Goal: Task Accomplishment & Management: Use online tool/utility

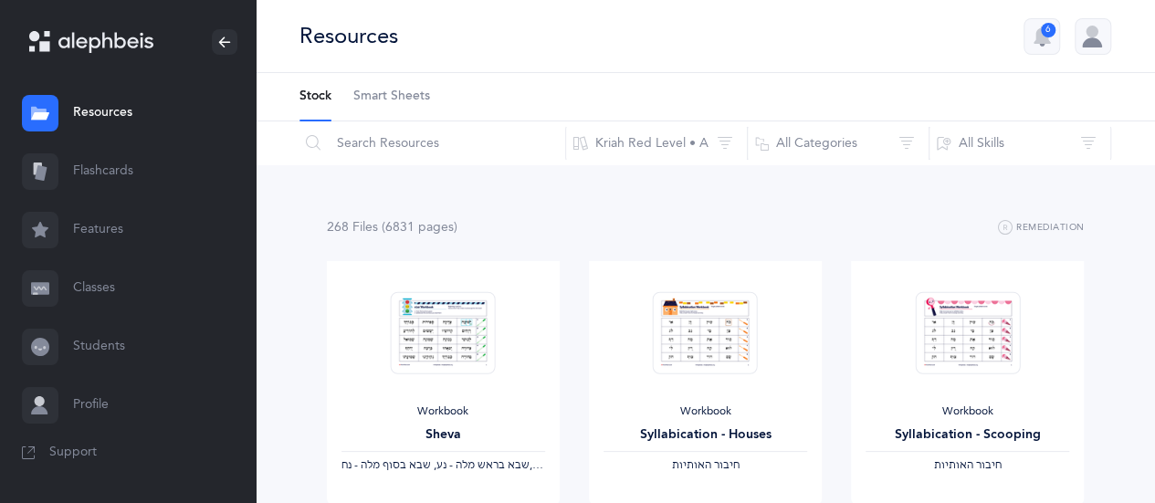
click at [121, 177] on link "Flashcards" at bounding box center [128, 171] width 256 height 58
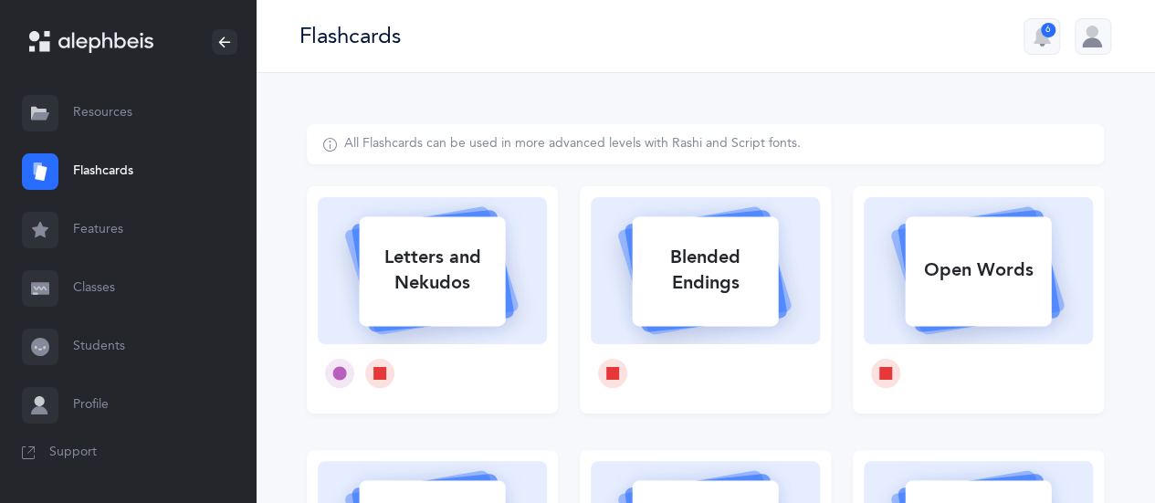
click at [982, 291] on div "Open Words" at bounding box center [978, 270] width 146 height 47
select select
select select "single"
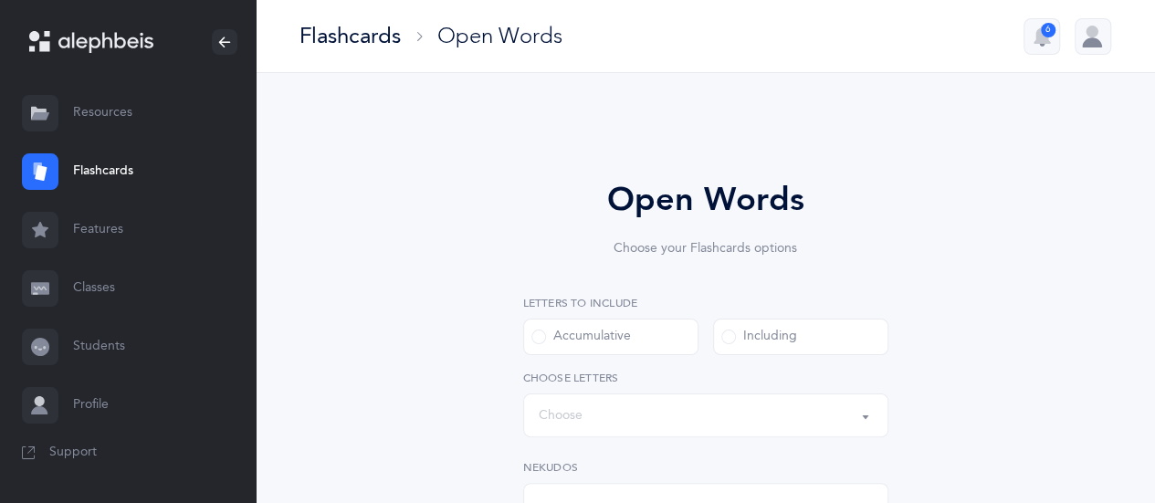
select select "all"
click at [731, 337] on span at bounding box center [728, 337] width 15 height 15
click at [0, 0] on input "Including" at bounding box center [0, 0] width 0 height 0
click at [867, 410] on button "Words including: All Letters" at bounding box center [705, 416] width 365 height 44
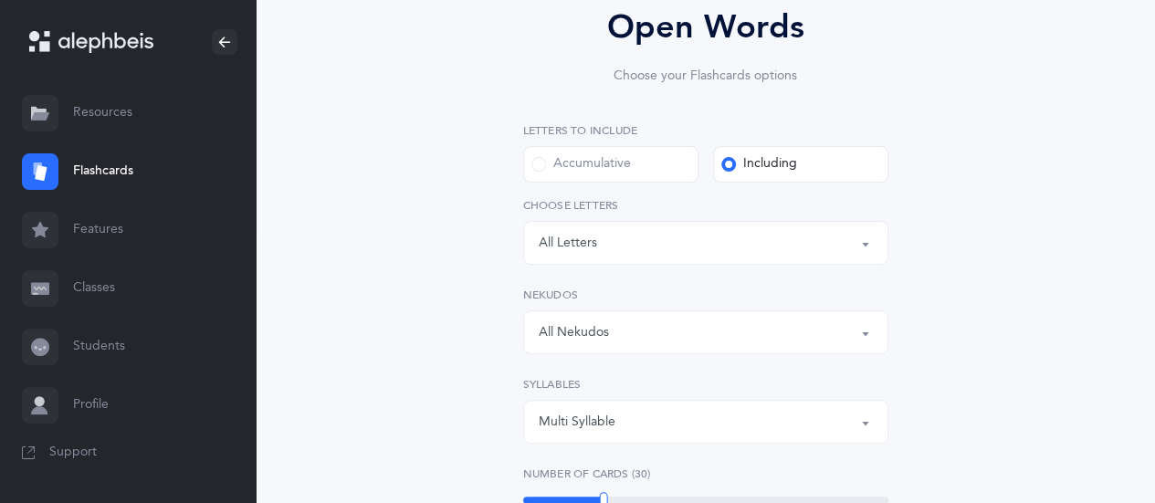
scroll to position [175, 0]
click at [863, 335] on button "All Nekudos" at bounding box center [705, 330] width 365 height 44
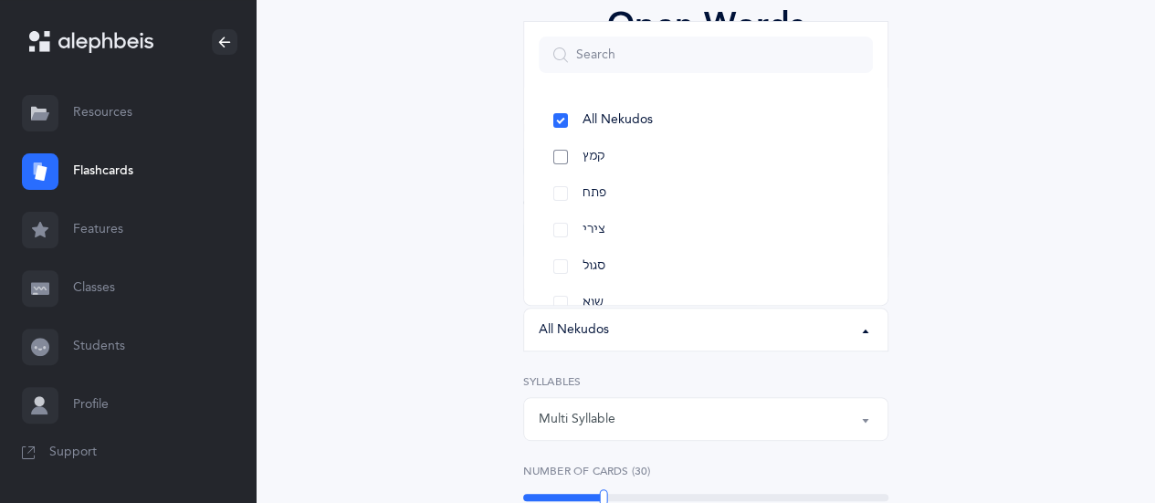
click at [561, 159] on link "קמץ" at bounding box center [706, 157] width 334 height 37
select select "28"
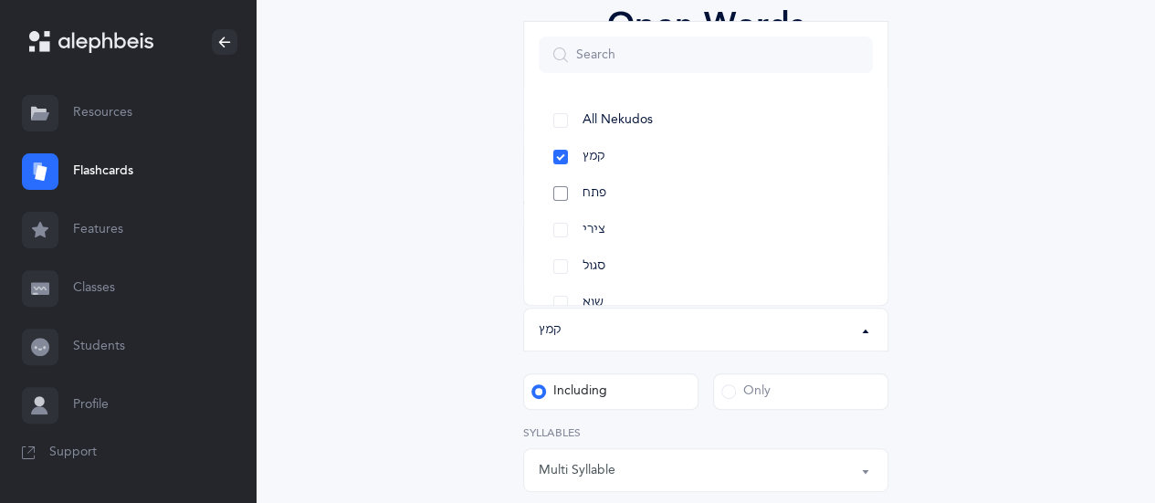
click at [561, 195] on link "פתח" at bounding box center [706, 193] width 334 height 37
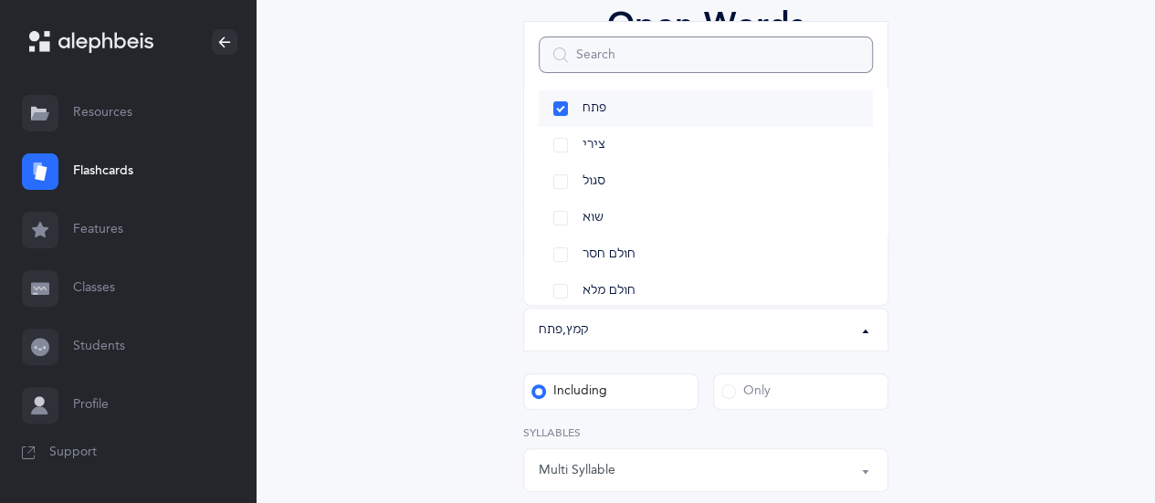
scroll to position [88, 0]
click at [725, 390] on span at bounding box center [728, 391] width 15 height 15
click at [0, 0] on input "Only" at bounding box center [0, 0] width 0 height 0
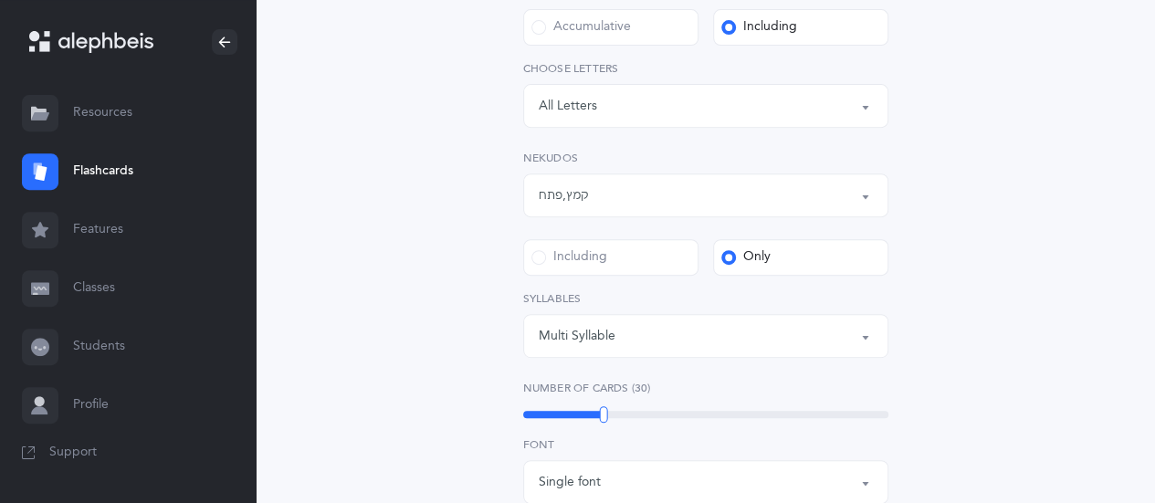
scroll to position [312, 0]
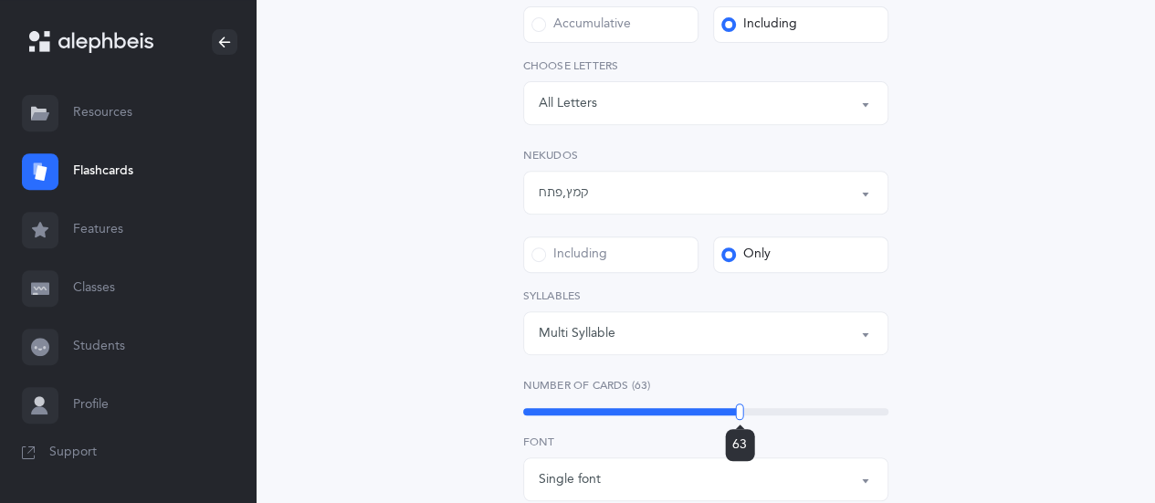
click at [740, 408] on div "63" at bounding box center [705, 411] width 365 height 7
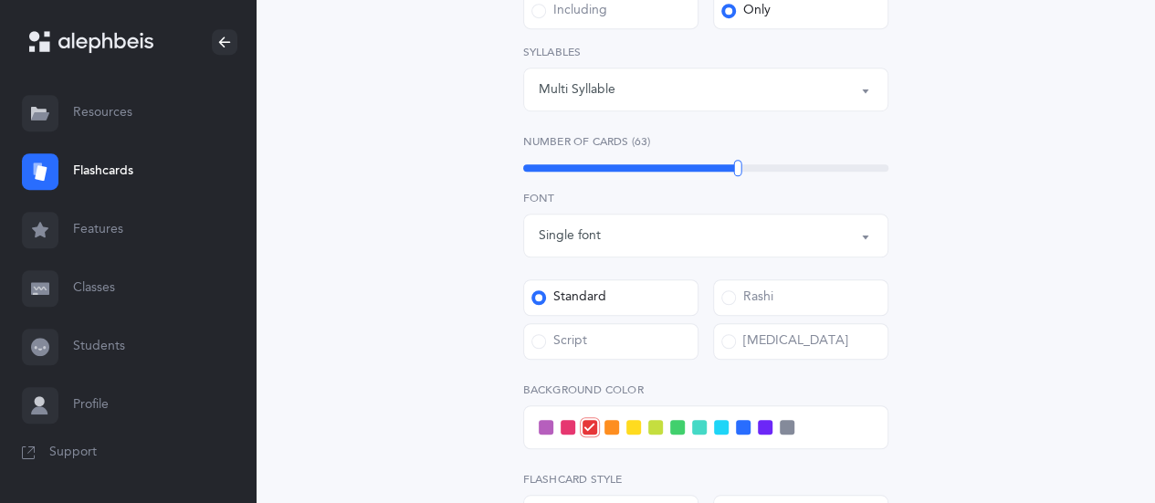
scroll to position [558, 0]
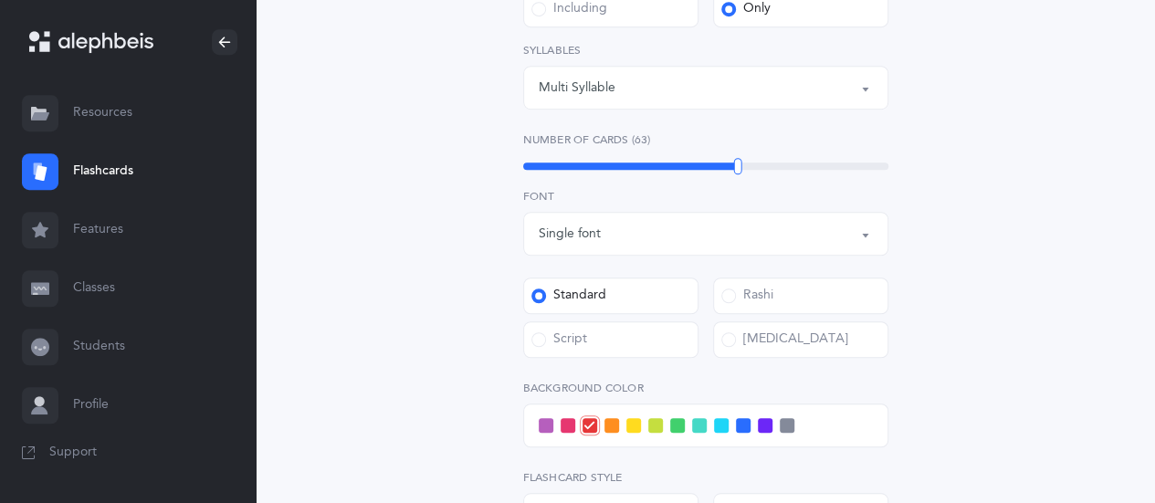
click at [678, 433] on div at bounding box center [705, 426] width 365 height 44
click at [679, 429] on span at bounding box center [677, 425] width 15 height 15
click at [0, 0] on input "checkbox" at bounding box center [0, 0] width 0 height 0
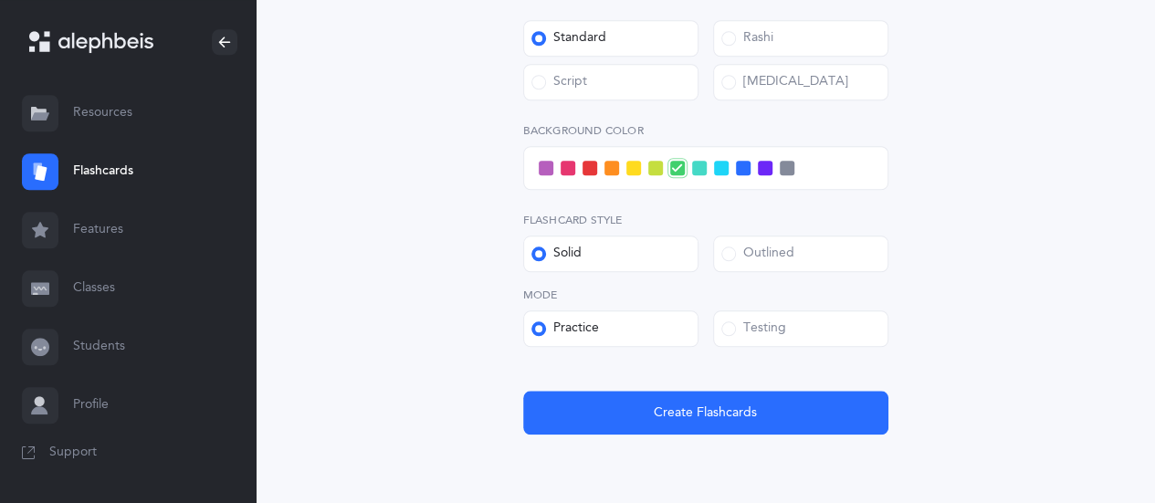
scroll to position [876, 0]
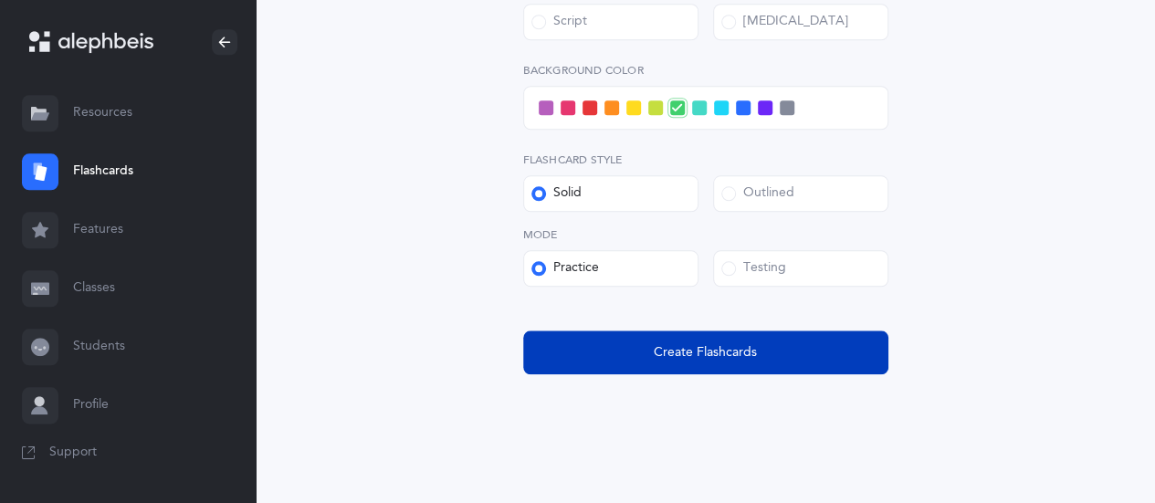
click at [711, 355] on span "Create Flashcards" at bounding box center [705, 352] width 103 height 19
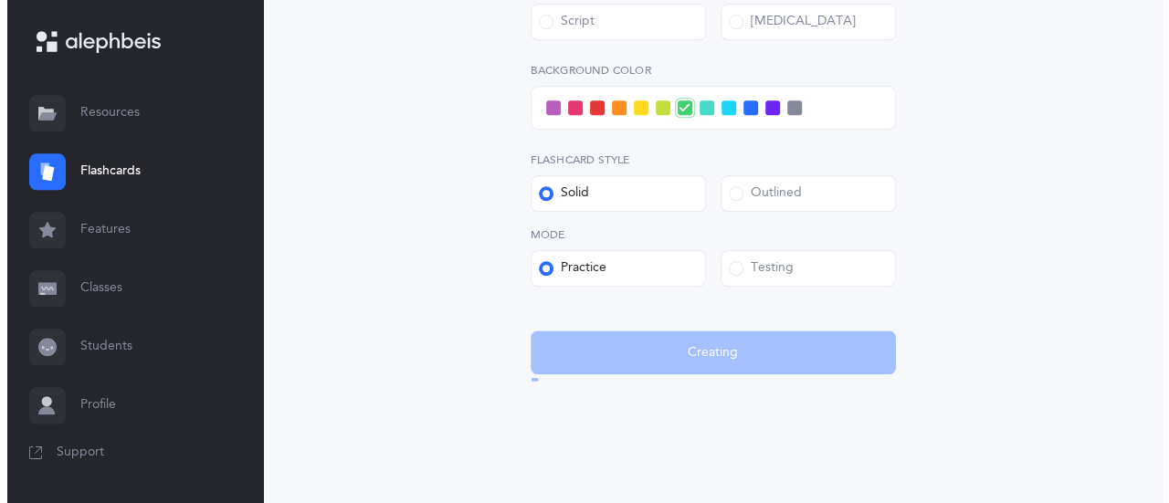
scroll to position [0, 0]
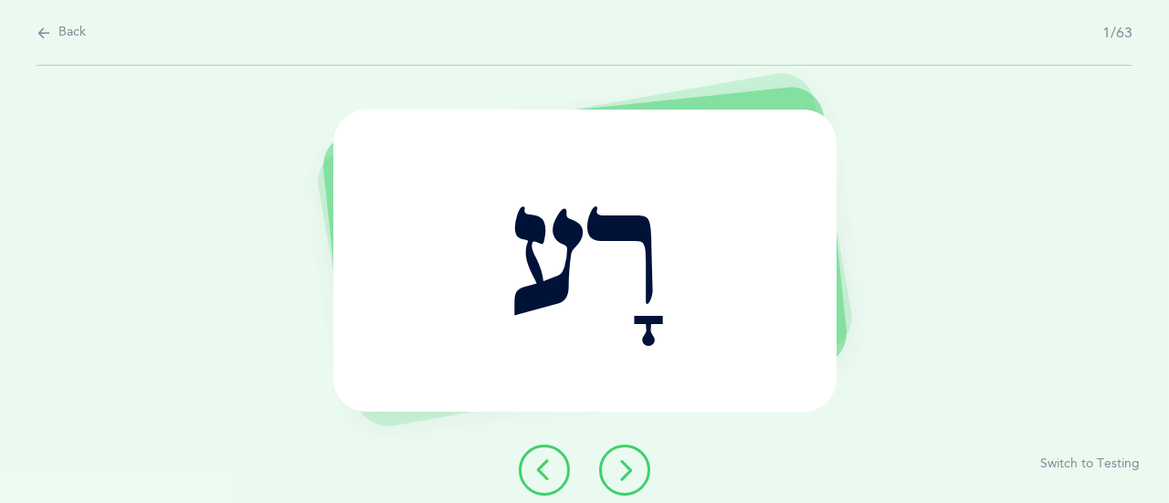
click at [616, 478] on icon at bounding box center [625, 470] width 22 height 22
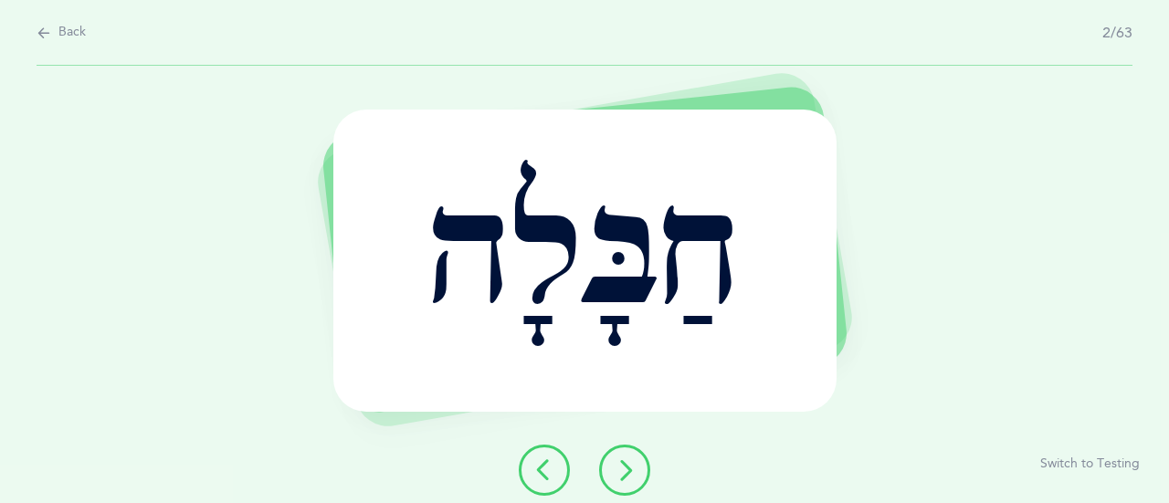
click at [616, 471] on icon at bounding box center [625, 470] width 22 height 22
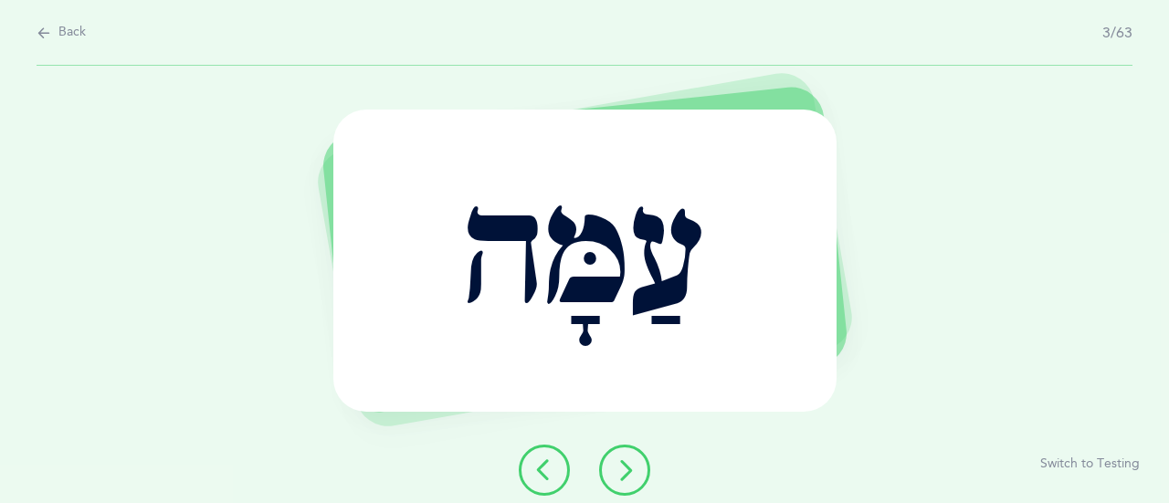
drag, startPoint x: 616, startPoint y: 465, endPoint x: 612, endPoint y: 452, distance: 13.3
click at [612, 452] on button at bounding box center [624, 470] width 51 height 51
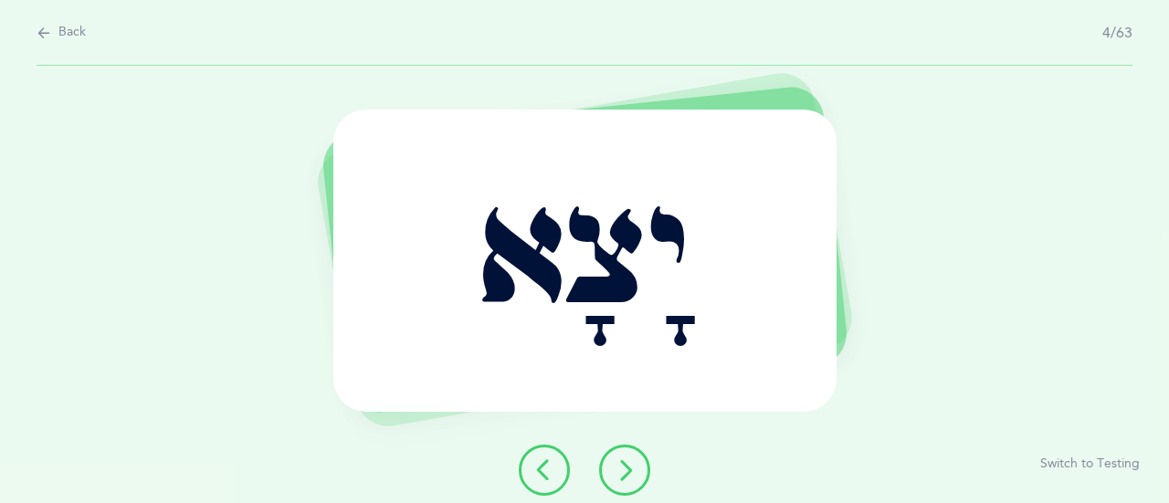
click at [611, 479] on button at bounding box center [624, 470] width 51 height 51
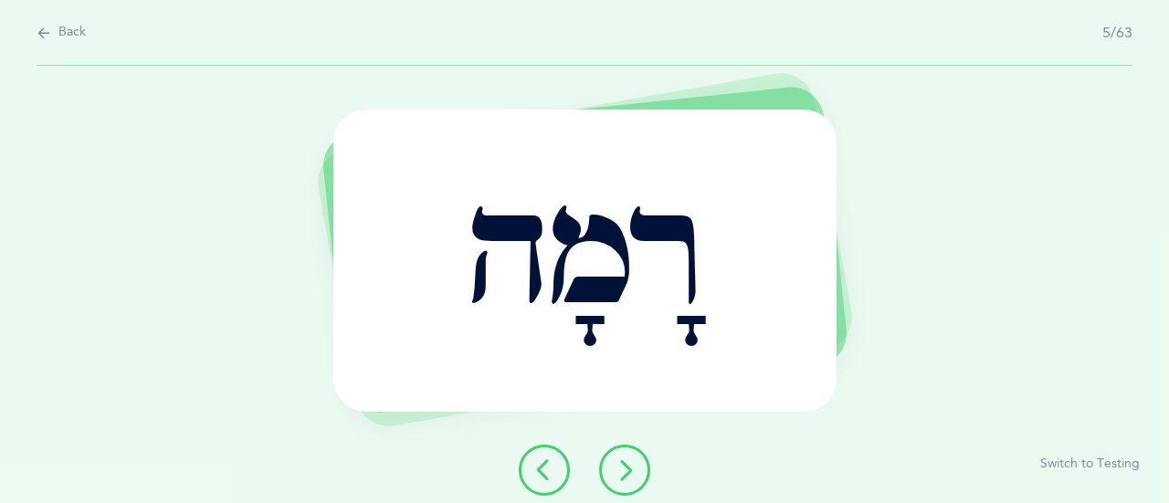
click at [627, 487] on button at bounding box center [624, 470] width 51 height 51
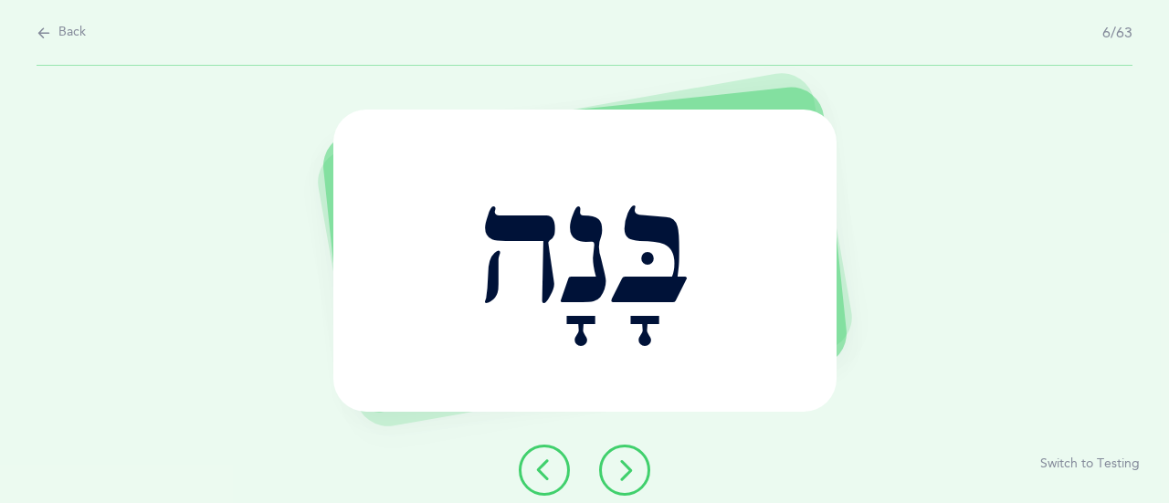
click at [632, 481] on button at bounding box center [624, 470] width 51 height 51
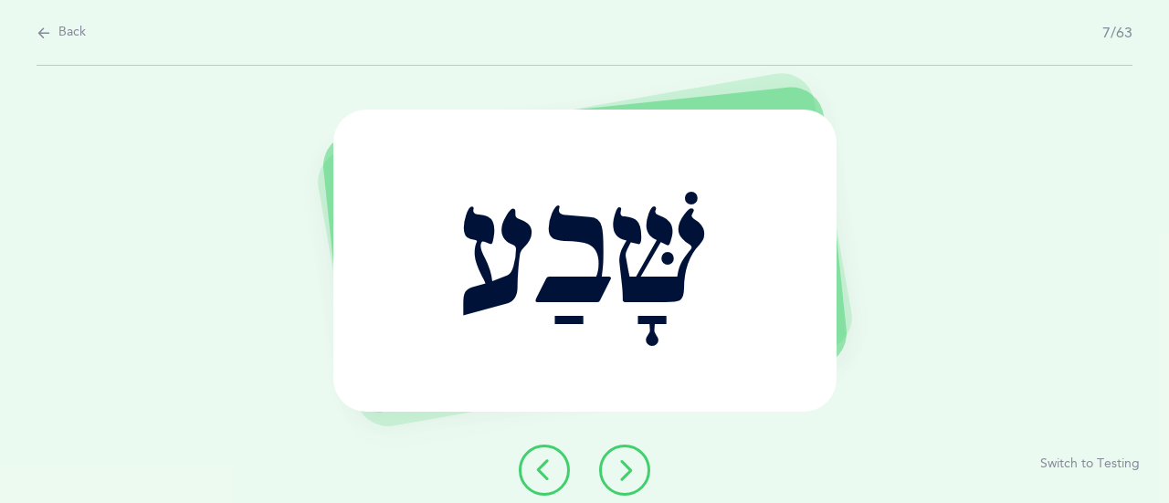
click at [629, 473] on icon at bounding box center [625, 470] width 22 height 22
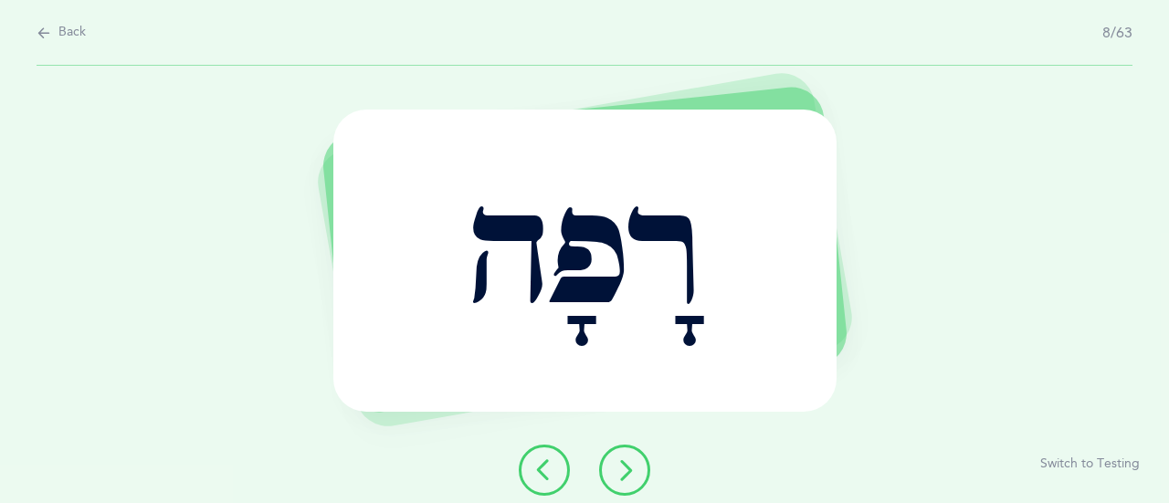
click at [625, 462] on icon at bounding box center [625, 470] width 22 height 22
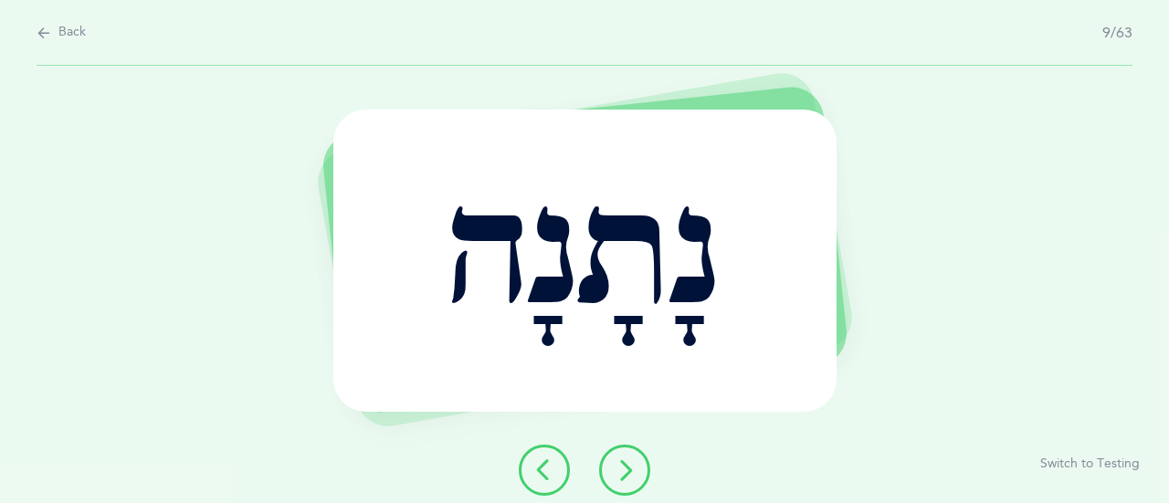
click at [636, 476] on button at bounding box center [624, 470] width 51 height 51
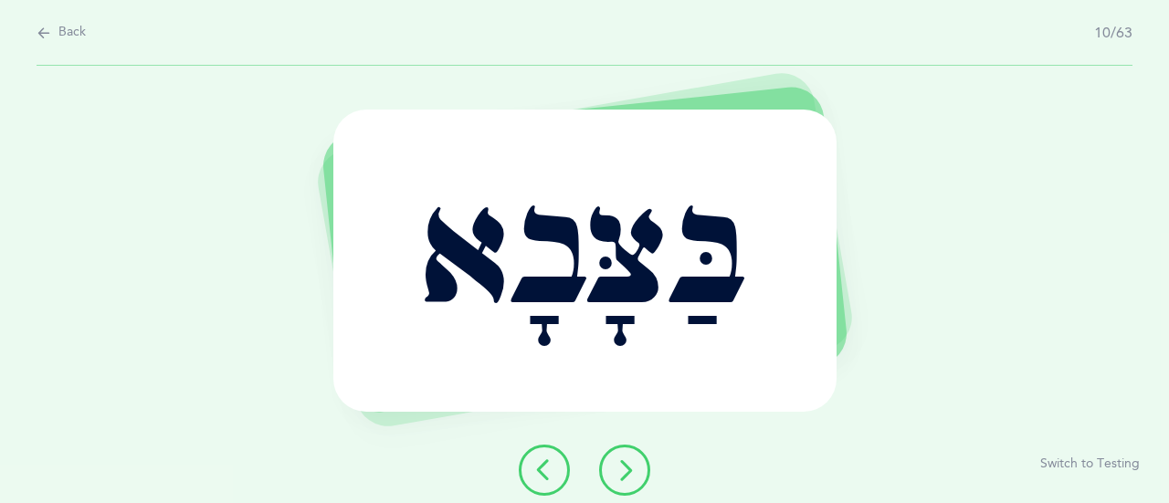
click at [621, 469] on icon at bounding box center [625, 470] width 22 height 22
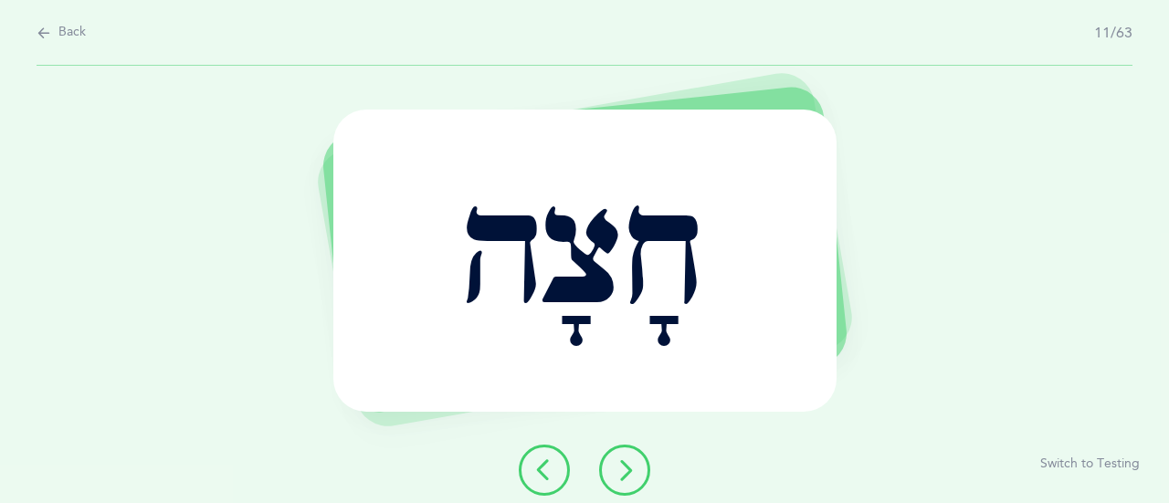
click at [625, 468] on icon at bounding box center [625, 470] width 22 height 22
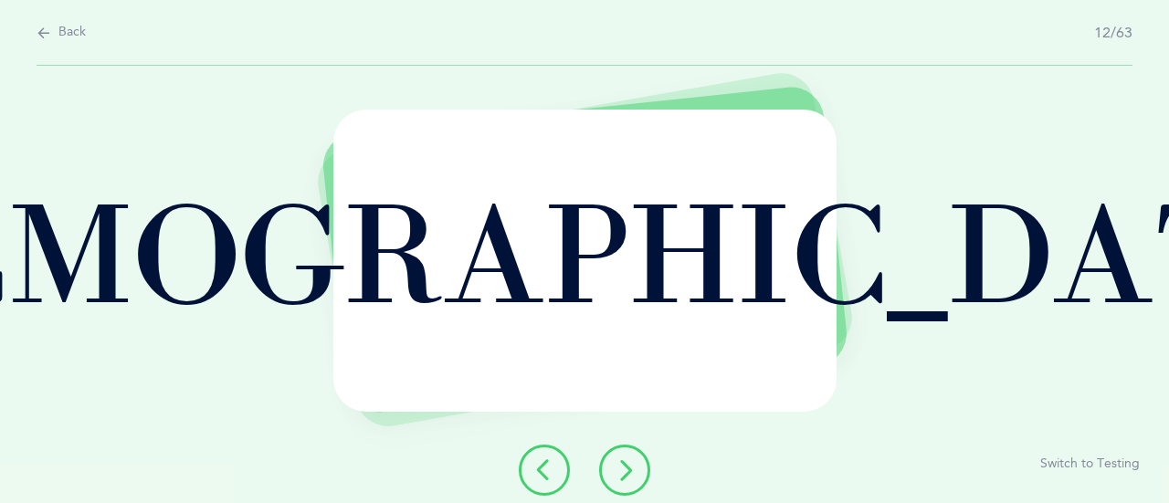
click at [625, 453] on button at bounding box center [624, 470] width 51 height 51
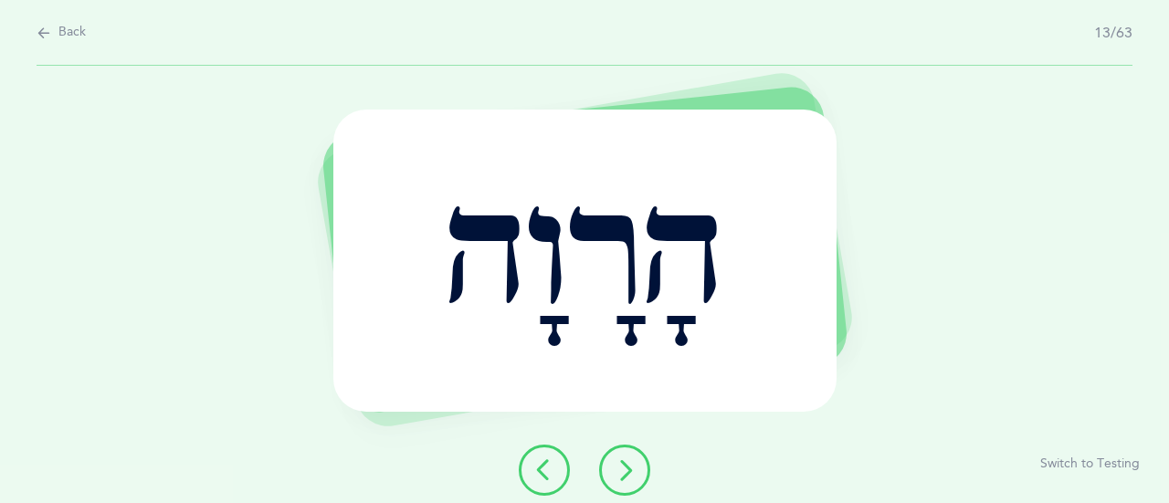
click at [622, 477] on icon at bounding box center [625, 470] width 22 height 22
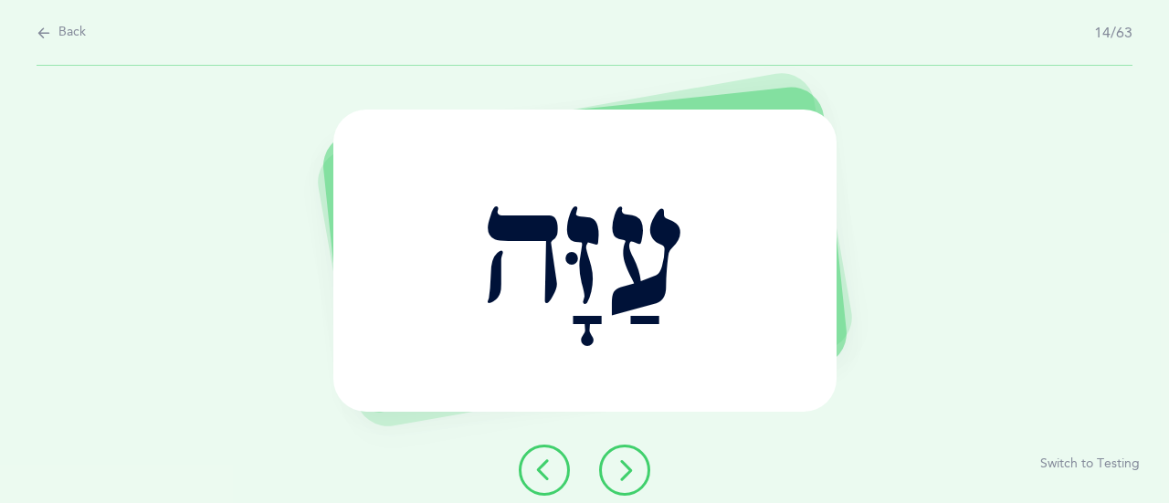
click at [623, 463] on icon at bounding box center [625, 470] width 22 height 22
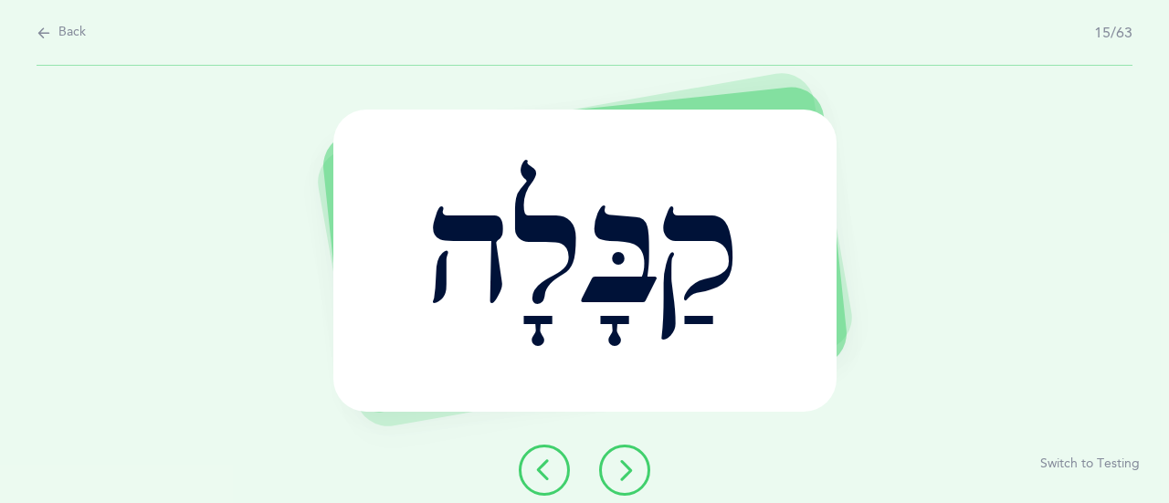
click at [621, 450] on button at bounding box center [624, 470] width 51 height 51
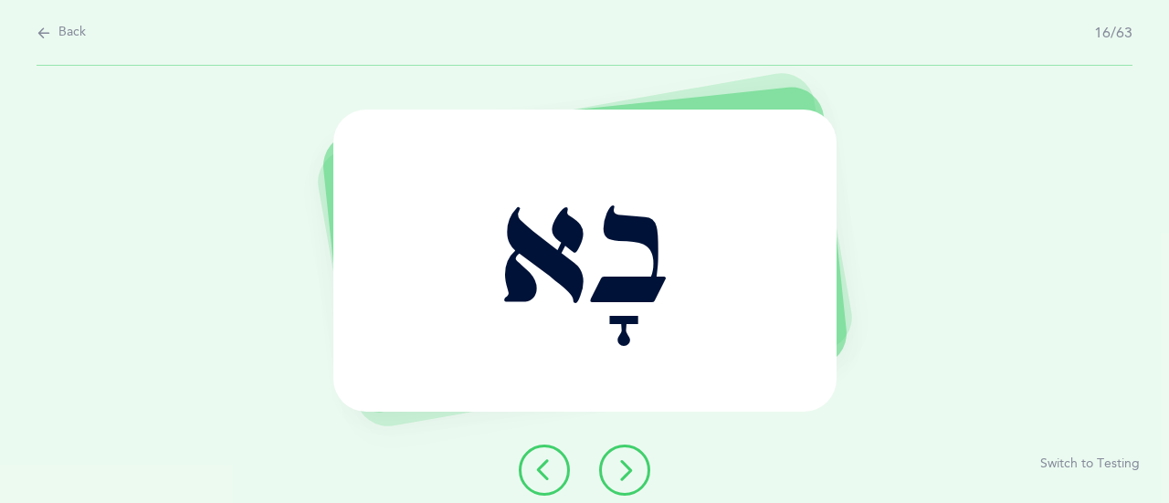
click at [619, 468] on icon at bounding box center [625, 470] width 22 height 22
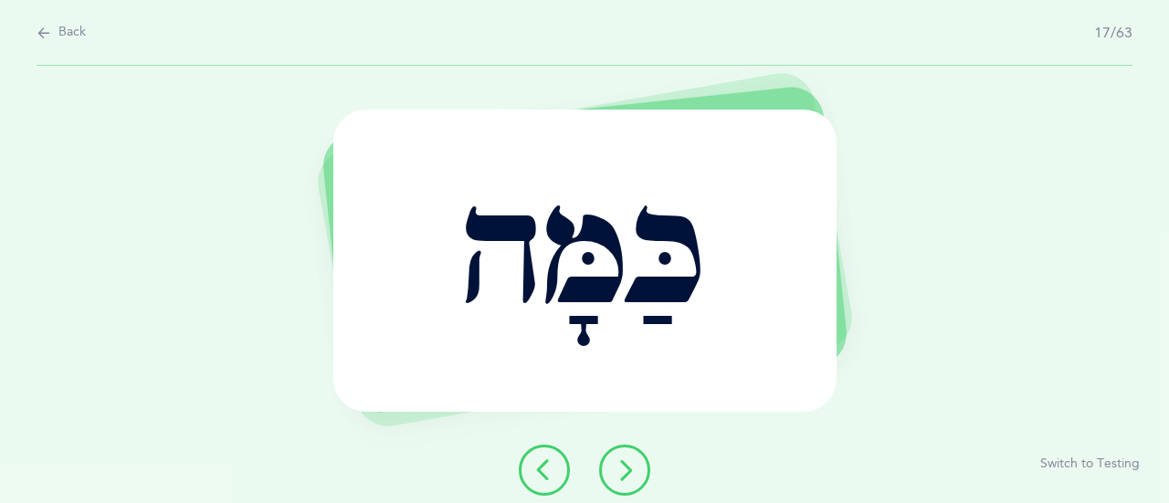
click at [618, 461] on icon at bounding box center [625, 470] width 22 height 22
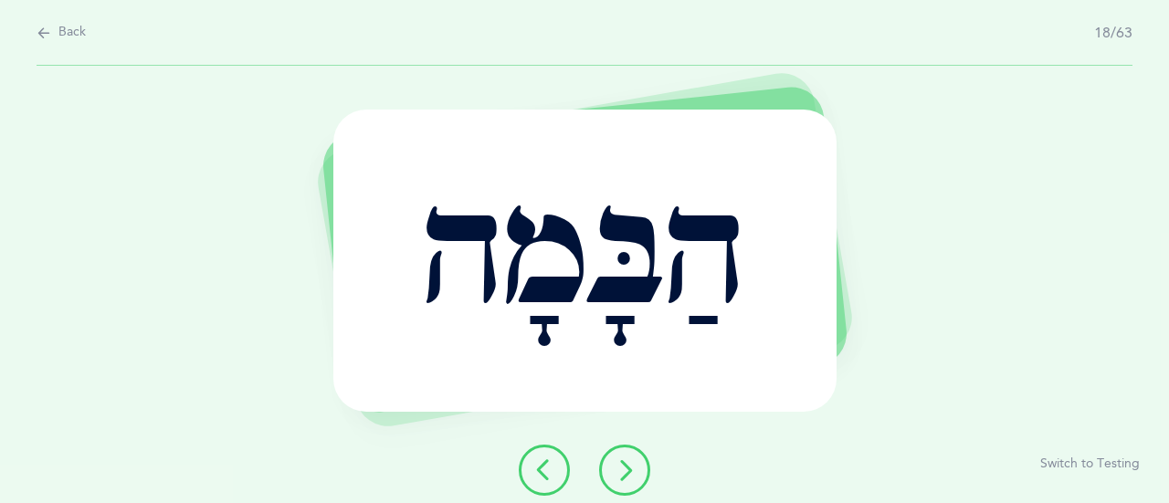
click at [619, 465] on icon at bounding box center [625, 470] width 22 height 22
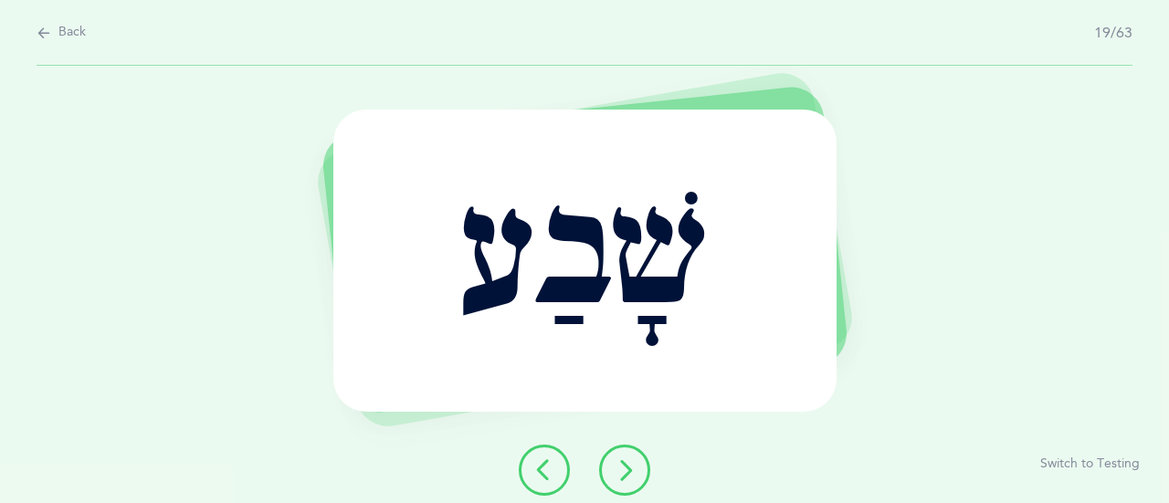
click at [617, 455] on button at bounding box center [624, 470] width 51 height 51
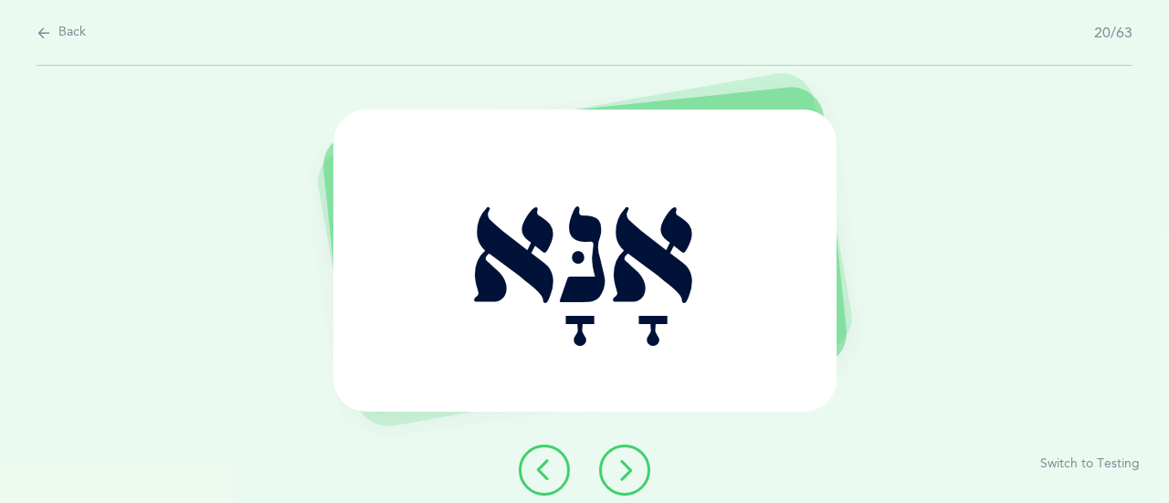
click at [627, 454] on button at bounding box center [624, 470] width 51 height 51
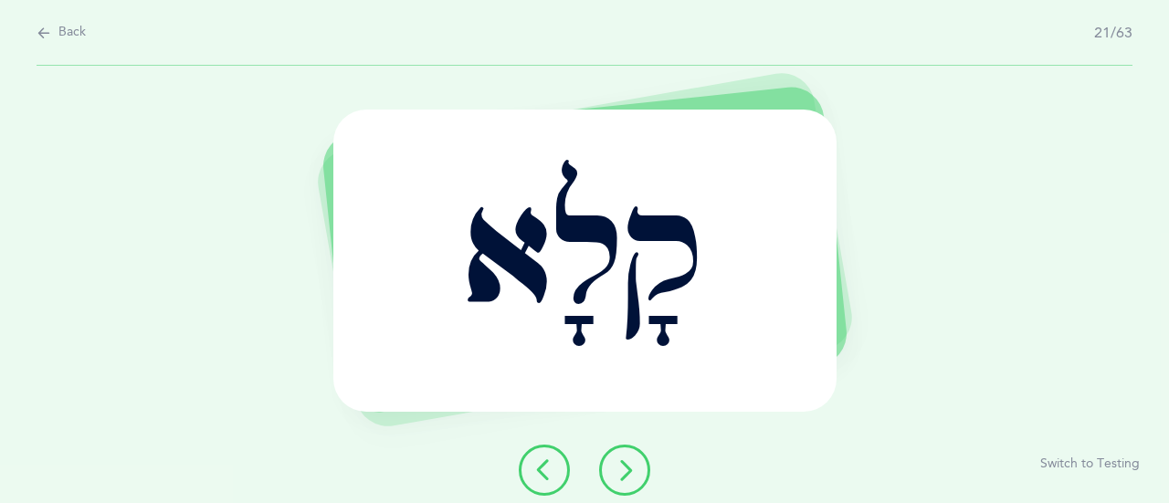
click at [600, 462] on button at bounding box center [624, 470] width 51 height 51
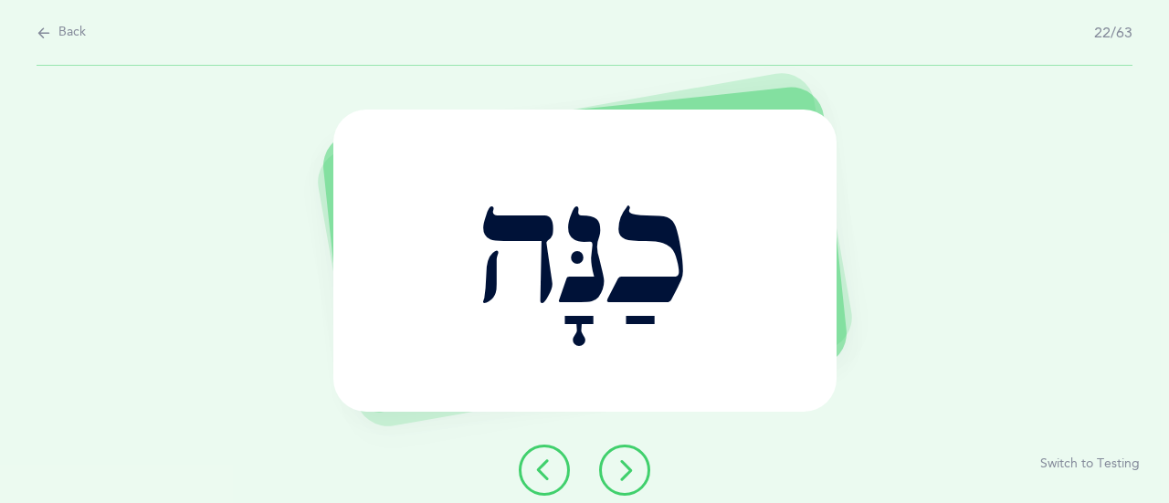
click at [624, 461] on icon at bounding box center [625, 470] width 22 height 22
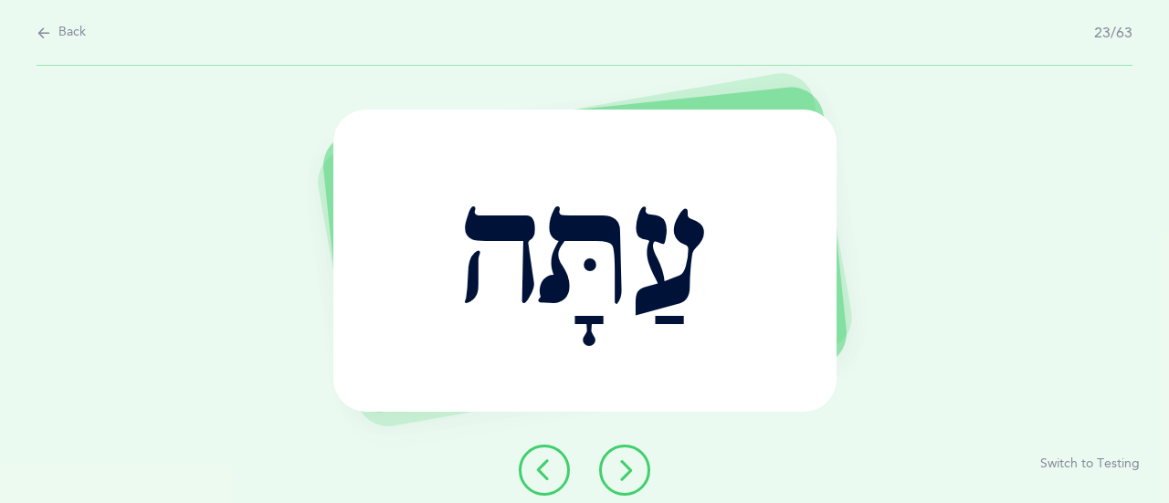
click at [623, 459] on icon at bounding box center [625, 470] width 22 height 22
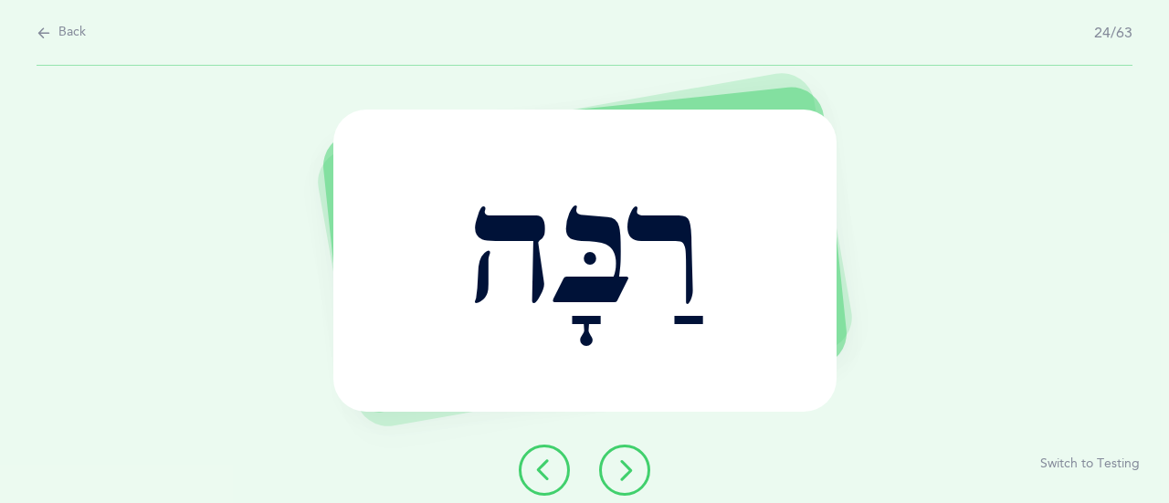
click at [628, 472] on icon at bounding box center [625, 470] width 22 height 22
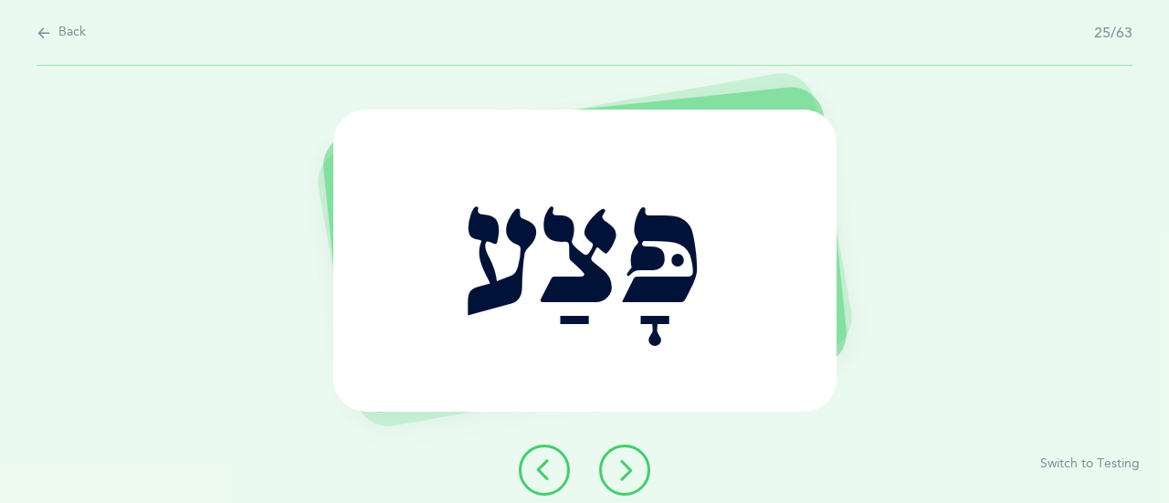
click at [632, 483] on button at bounding box center [624, 470] width 51 height 51
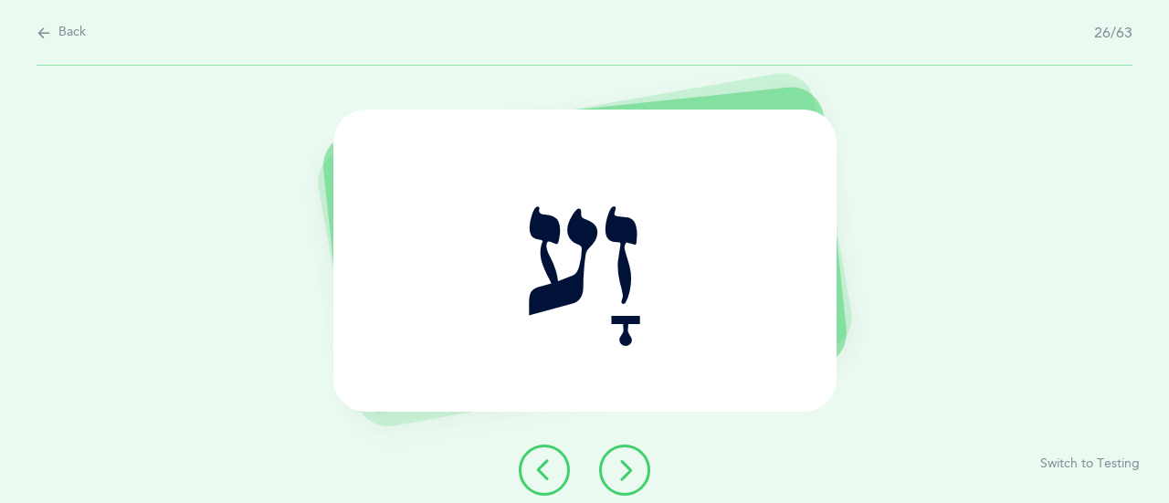
click at [635, 459] on icon at bounding box center [625, 470] width 22 height 22
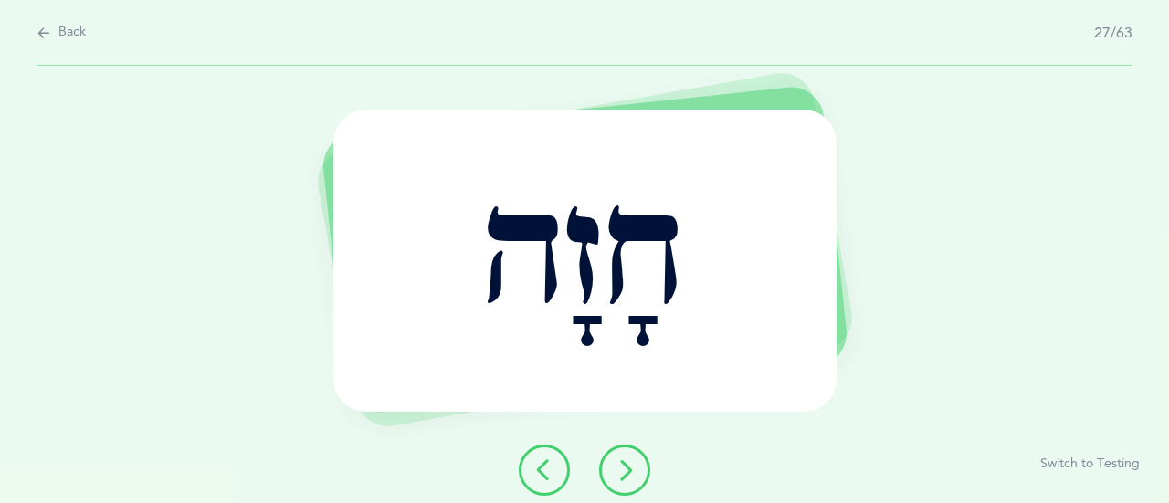
click at [625, 471] on icon at bounding box center [625, 470] width 22 height 22
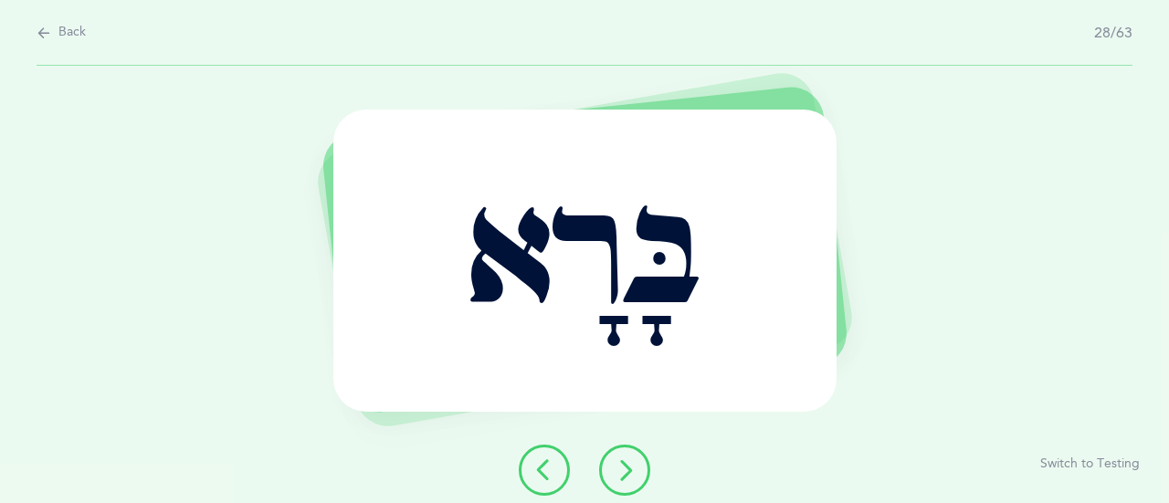
click at [631, 458] on button at bounding box center [624, 470] width 51 height 51
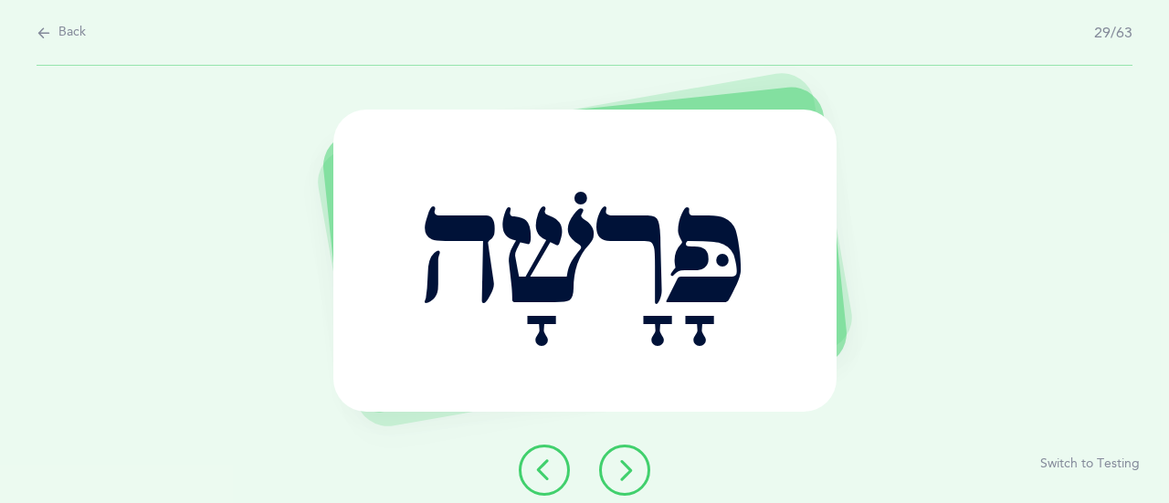
click at [640, 475] on button at bounding box center [624, 470] width 51 height 51
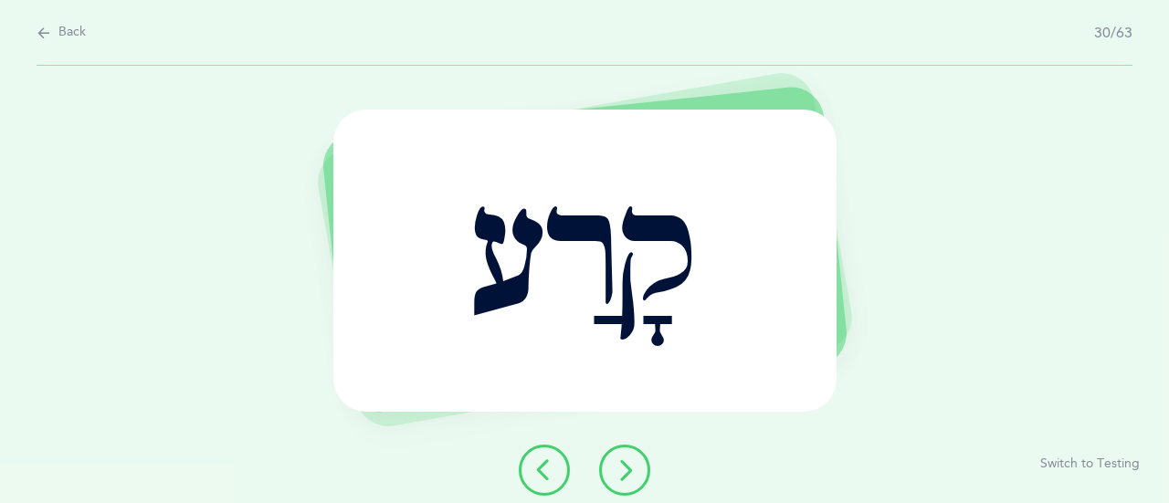
click at [621, 459] on icon at bounding box center [625, 470] width 22 height 22
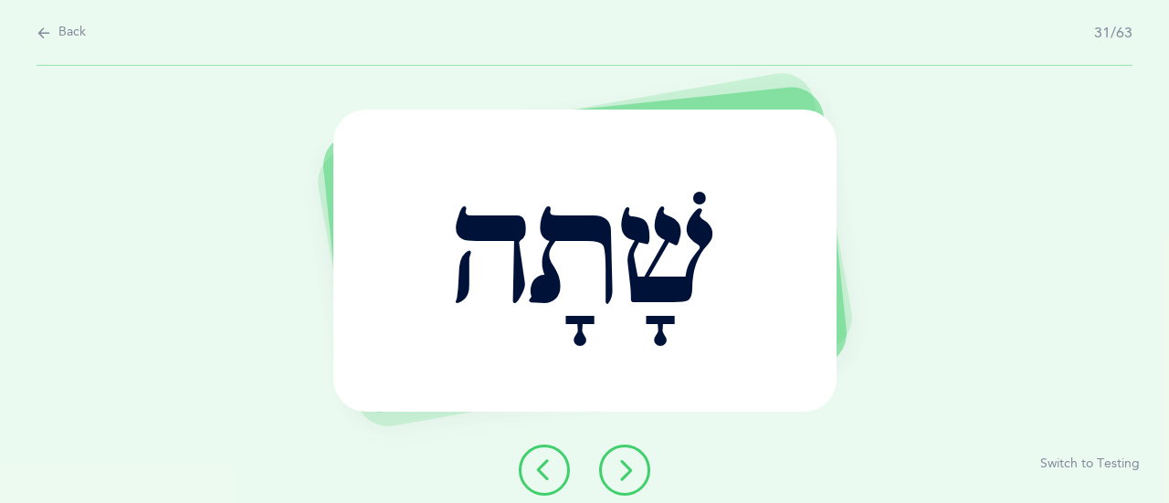
click at [630, 474] on icon at bounding box center [625, 470] width 22 height 22
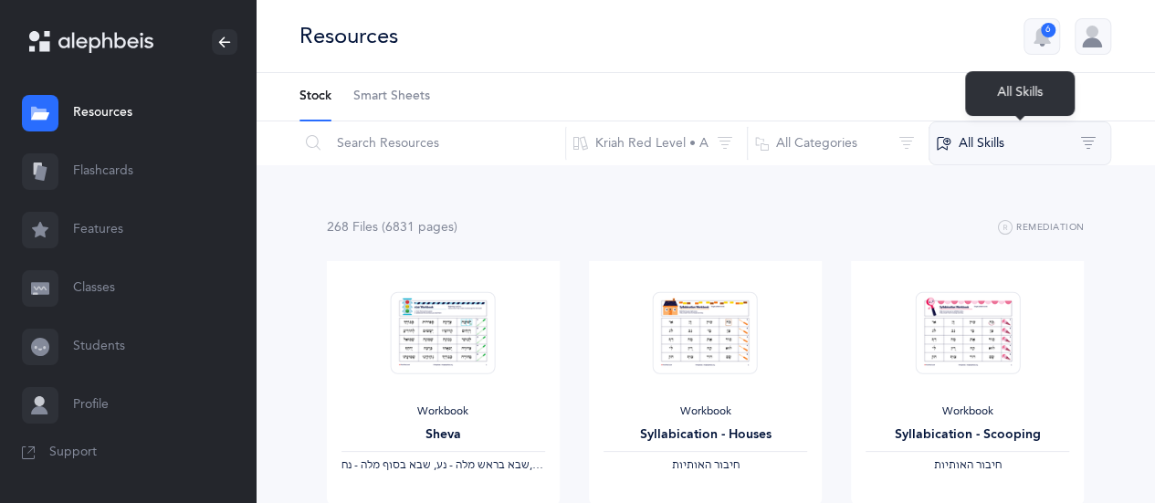
click at [1092, 149] on button "All Skills" at bounding box center [1020, 143] width 183 height 44
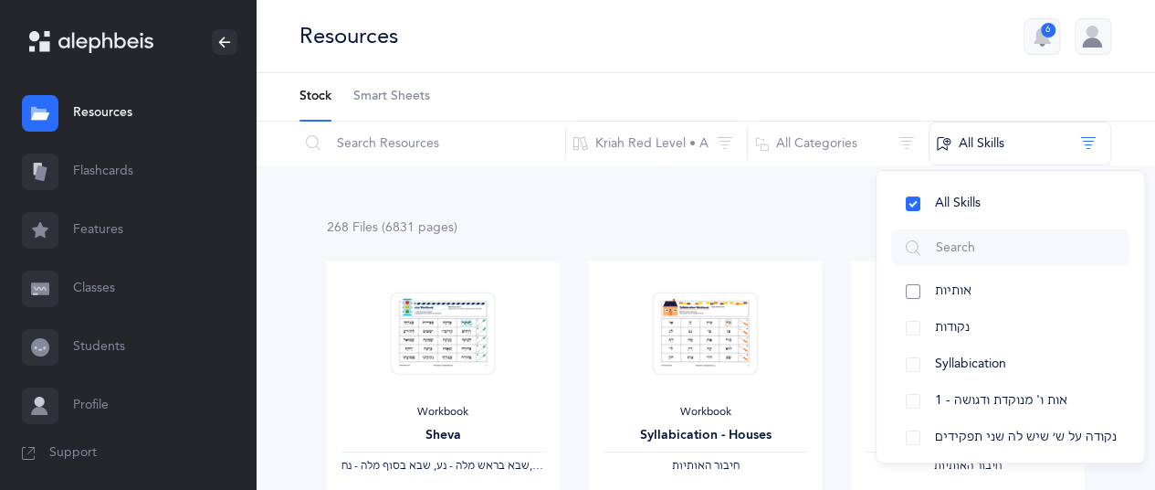
click at [964, 286] on span "אותיות" at bounding box center [953, 290] width 37 height 15
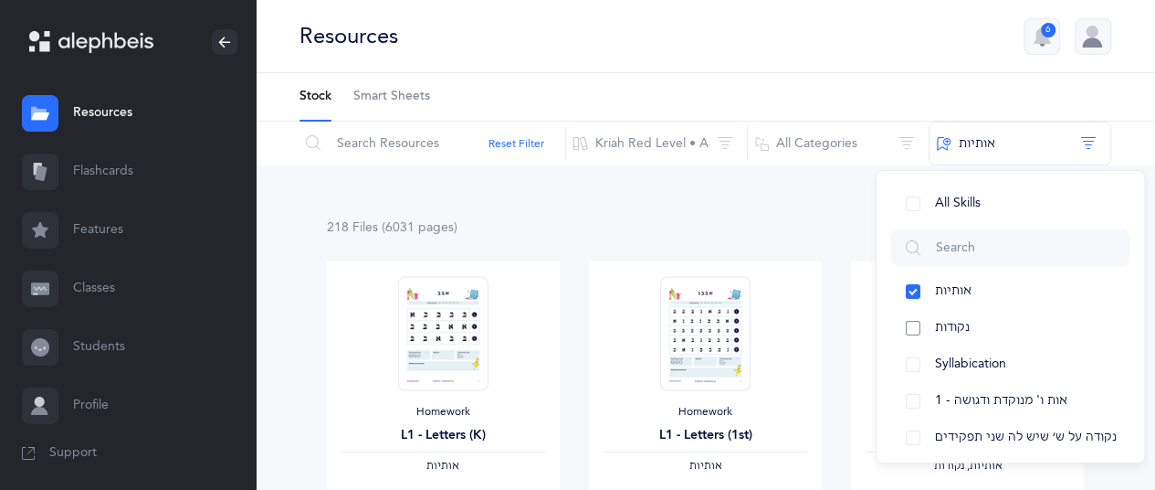
click at [927, 330] on button "נקודות" at bounding box center [1010, 328] width 238 height 37
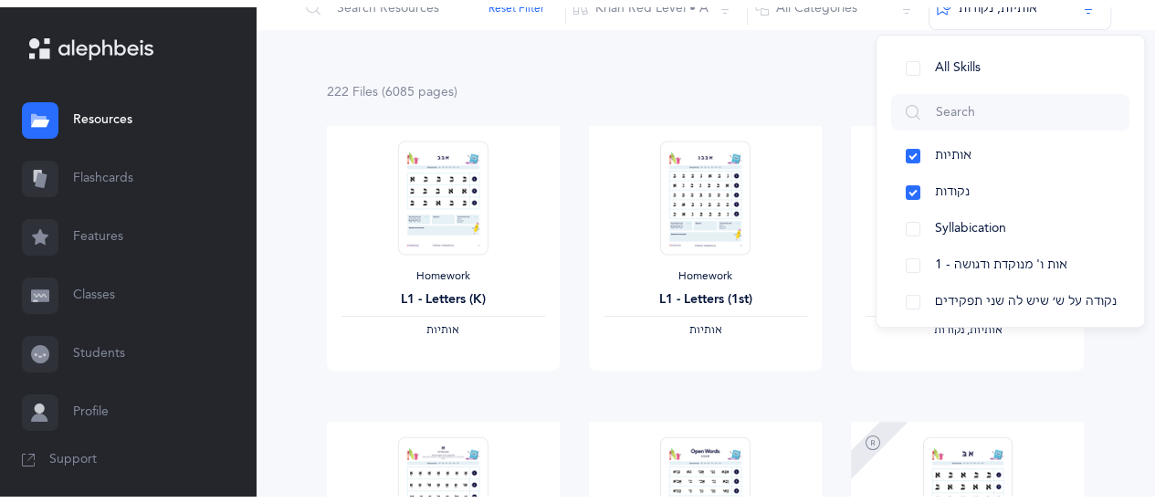
scroll to position [153, 0]
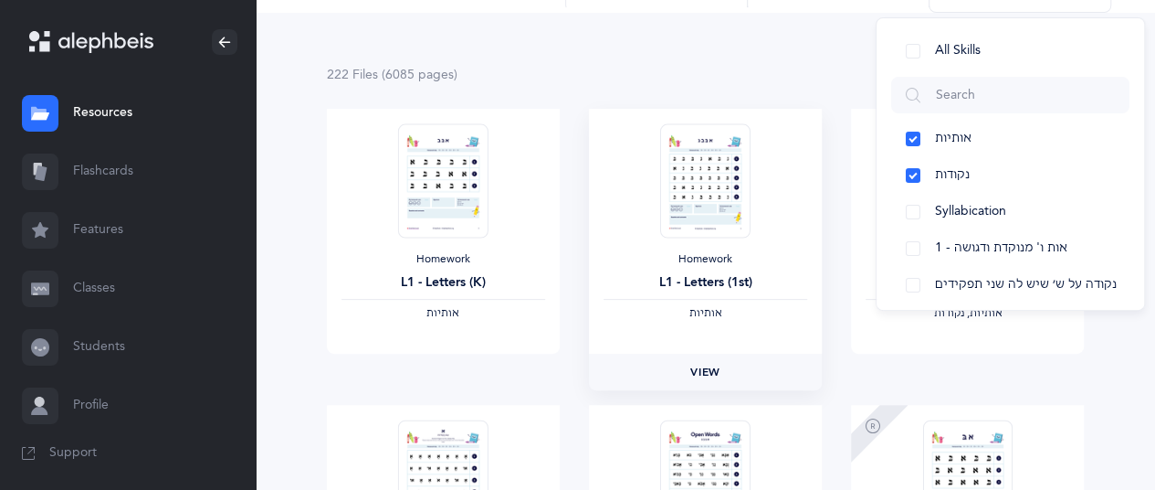
click at [700, 366] on span "View" at bounding box center [704, 371] width 29 height 16
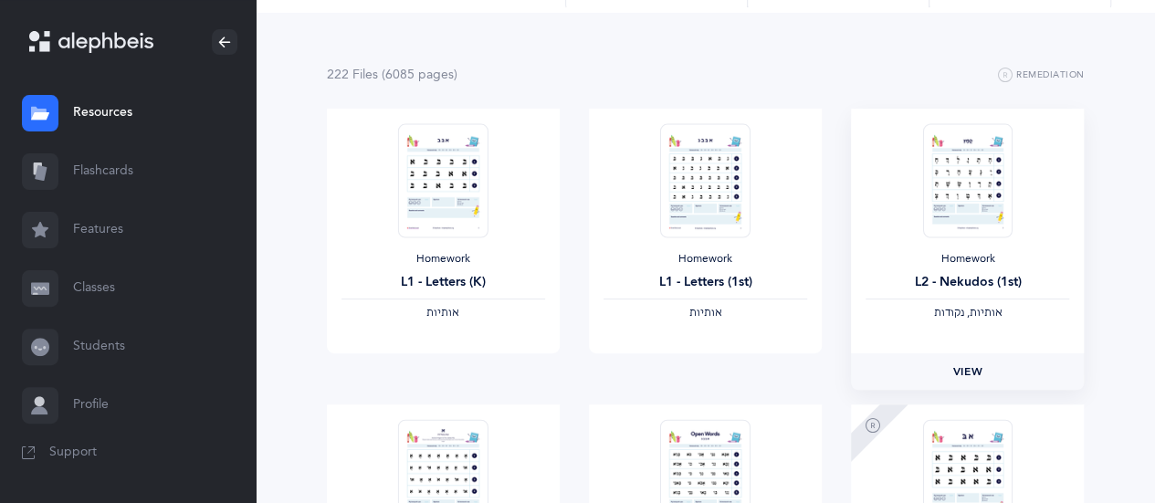
click at [965, 377] on span "View" at bounding box center [967, 371] width 29 height 16
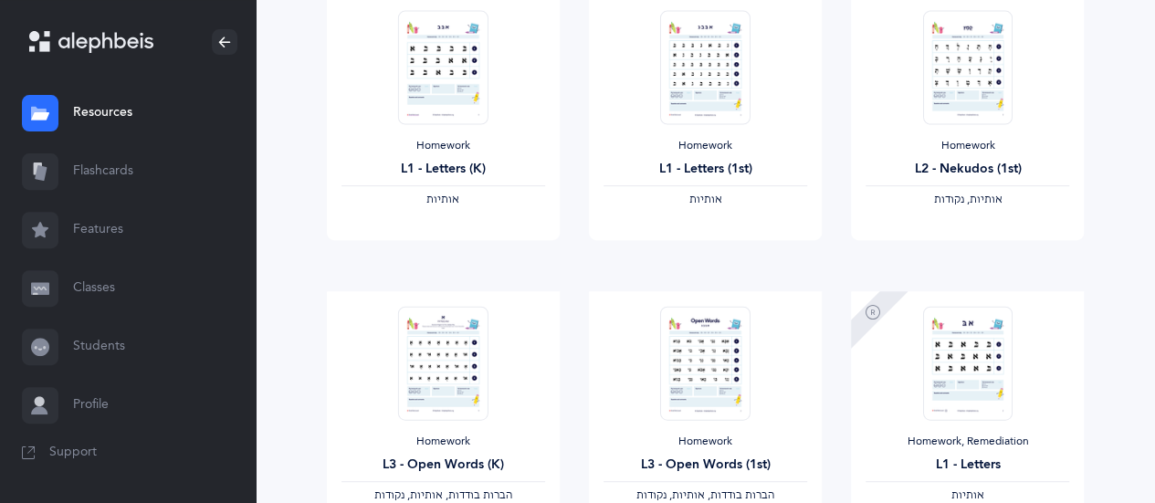
scroll to position [267, 0]
click at [727, 268] on link "View" at bounding box center [705, 257] width 233 height 37
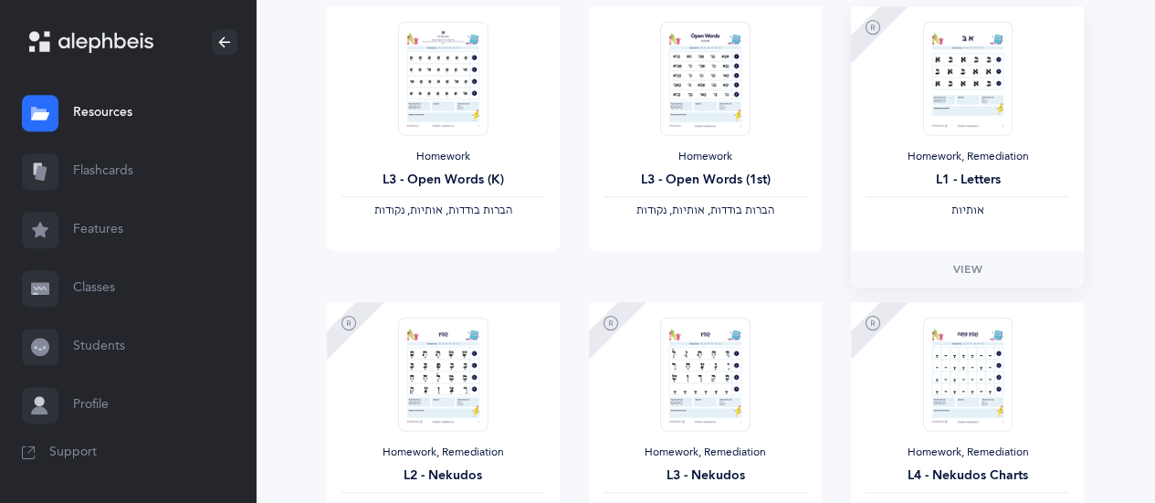
scroll to position [552, 0]
click at [964, 269] on span "View" at bounding box center [967, 268] width 29 height 16
